Goal: Information Seeking & Learning: Find specific page/section

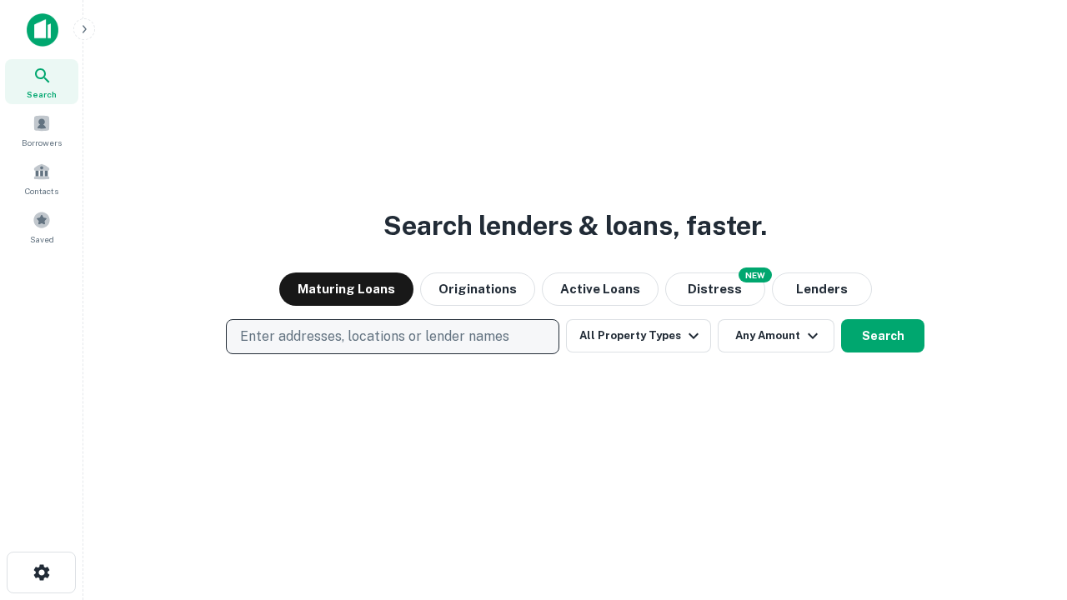
click at [392, 337] on p "Enter addresses, locations or lender names" at bounding box center [374, 337] width 269 height 20
type input "**********"
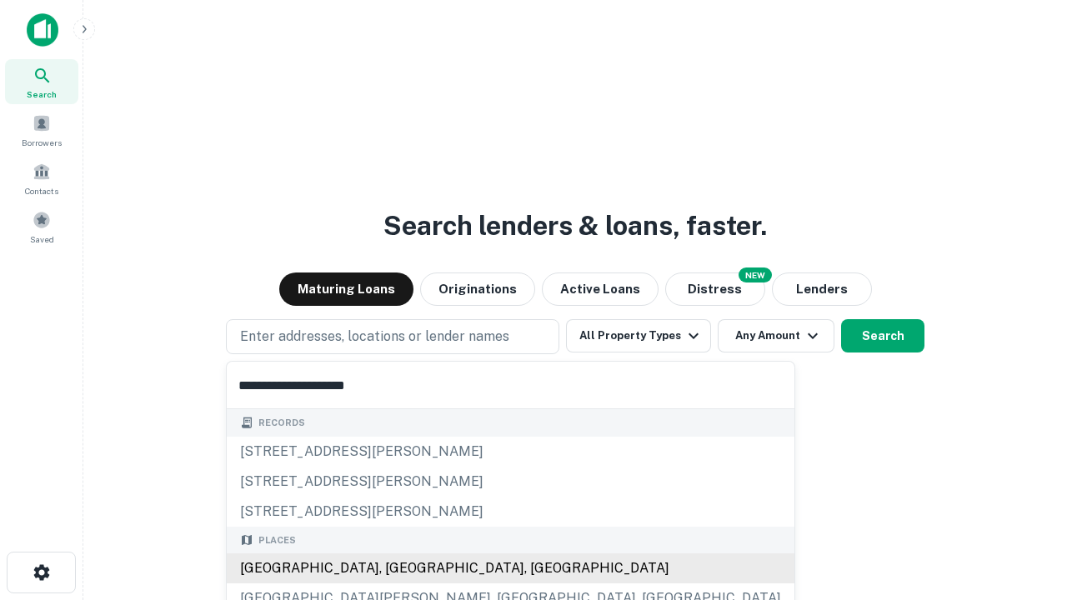
click at [398, 568] on div "[GEOGRAPHIC_DATA], [GEOGRAPHIC_DATA], [GEOGRAPHIC_DATA]" at bounding box center [511, 568] width 568 height 30
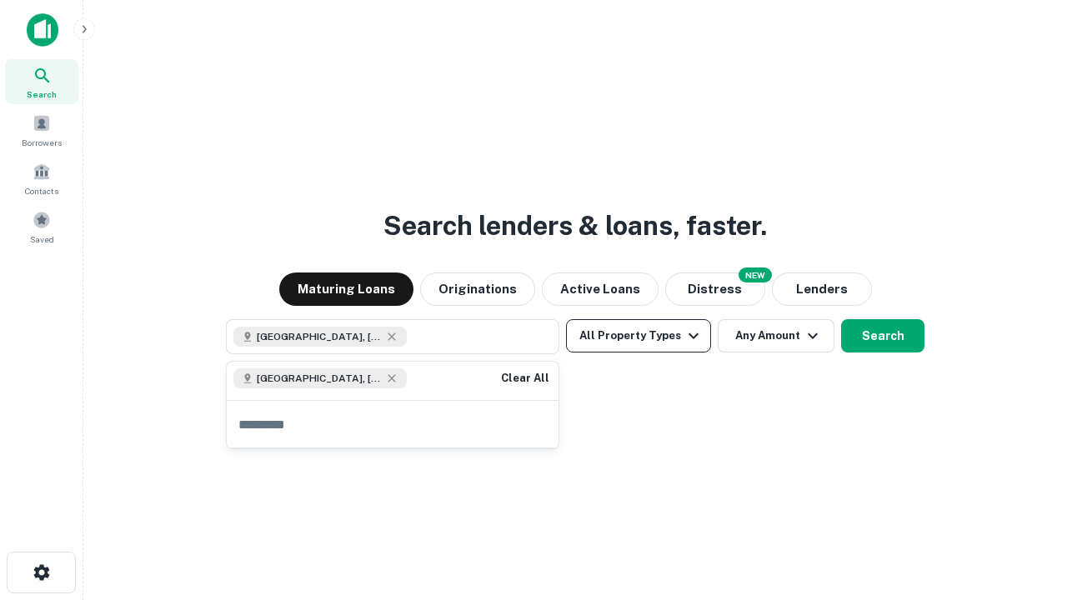
click at [638, 336] on button "All Property Types" at bounding box center [638, 335] width 145 height 33
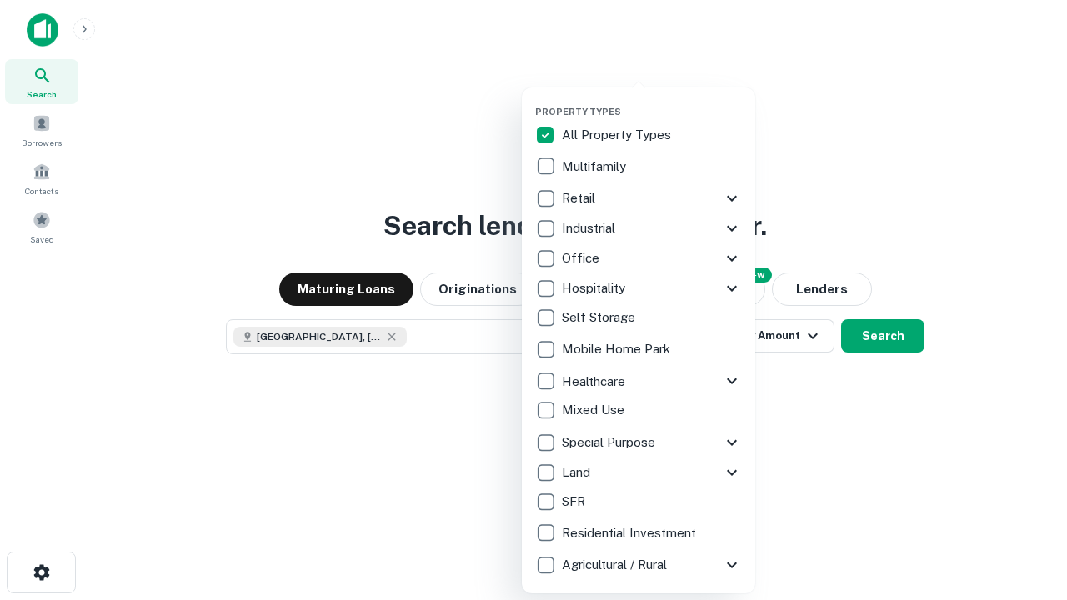
click at [652, 101] on button "button" at bounding box center [651, 101] width 233 height 1
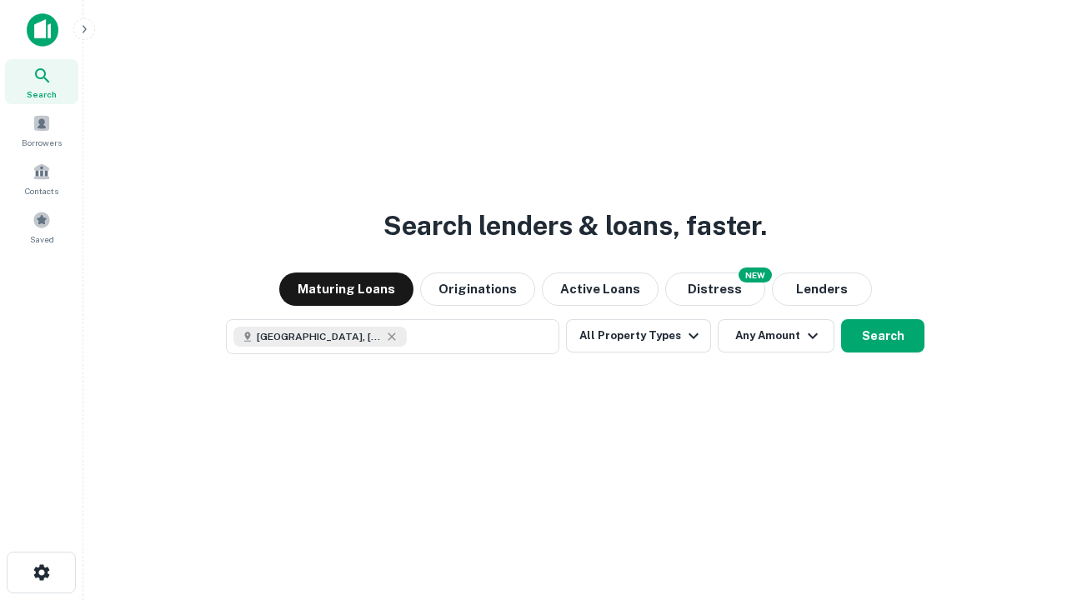
scroll to position [27, 0]
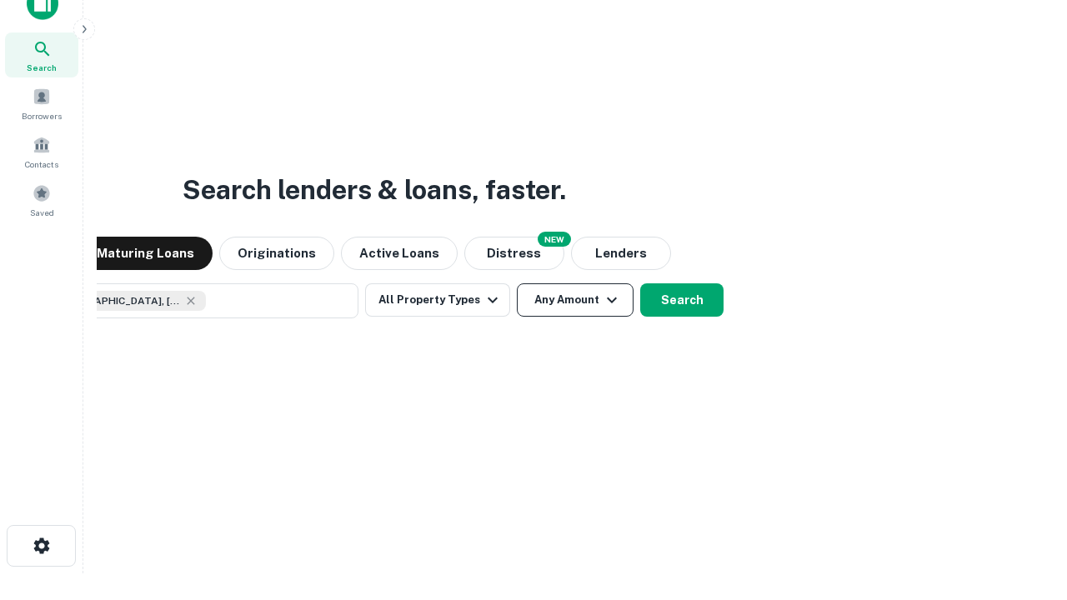
click at [517, 283] on button "Any Amount" at bounding box center [575, 299] width 117 height 33
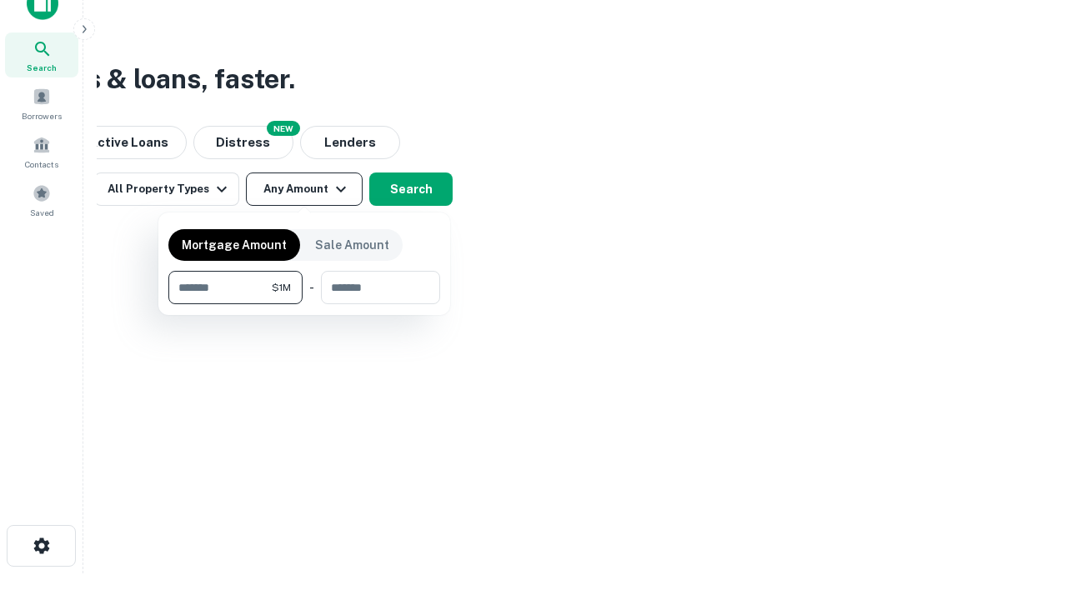
type input "*******"
click at [304, 304] on button "button" at bounding box center [304, 304] width 272 height 1
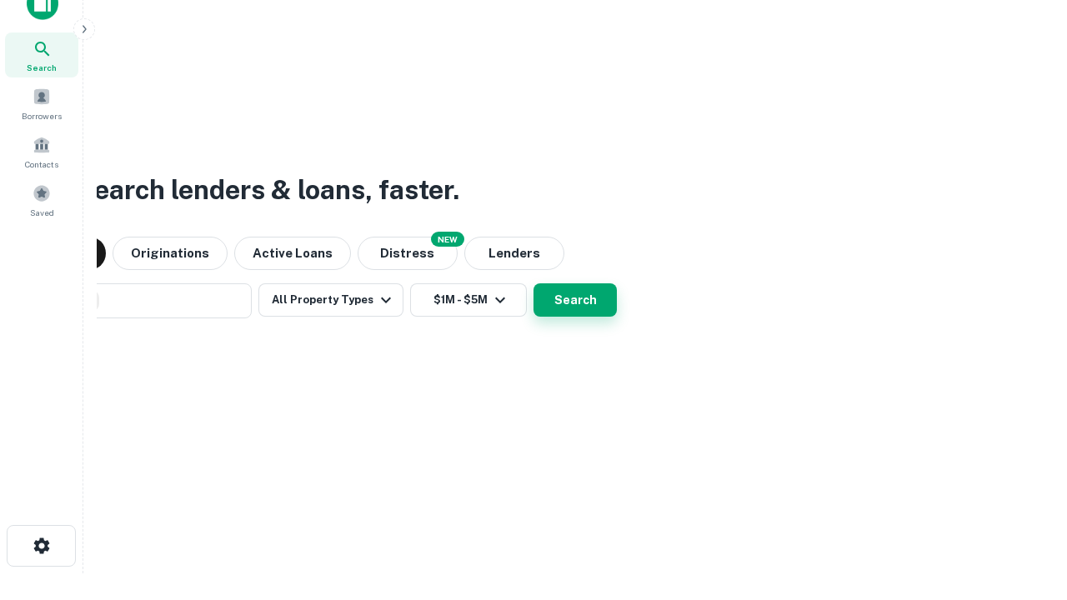
click at [533, 283] on button "Search" at bounding box center [574, 299] width 83 height 33
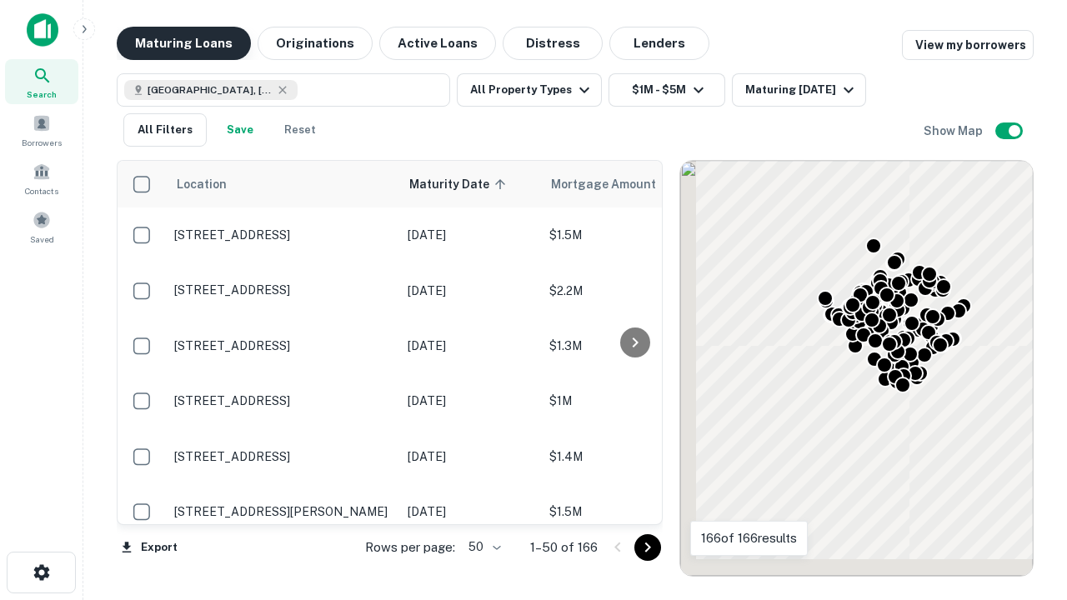
click at [183, 43] on button "Maturing Loans" at bounding box center [184, 43] width 134 height 33
